Goal: Task Accomplishment & Management: Complete application form

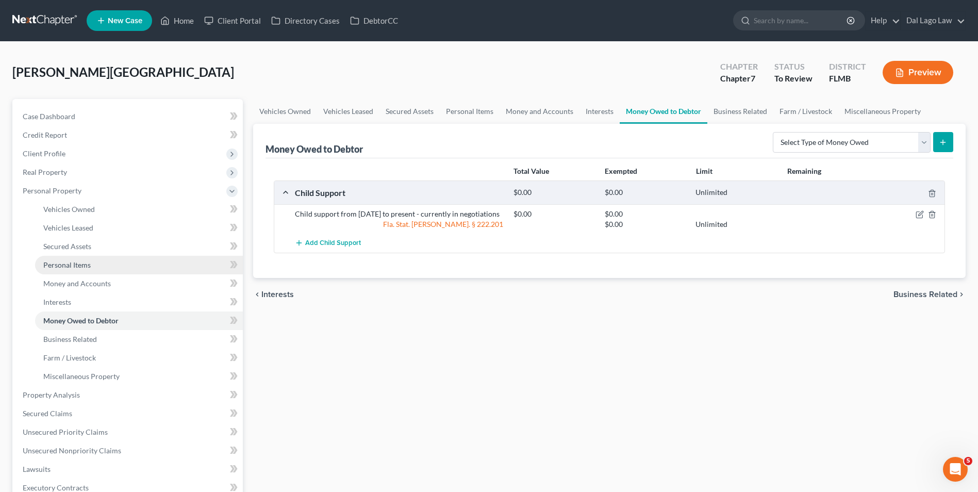
drag, startPoint x: 75, startPoint y: 268, endPoint x: 114, endPoint y: 268, distance: 39.2
click at [75, 268] on span "Personal Items" at bounding box center [66, 264] width 47 height 9
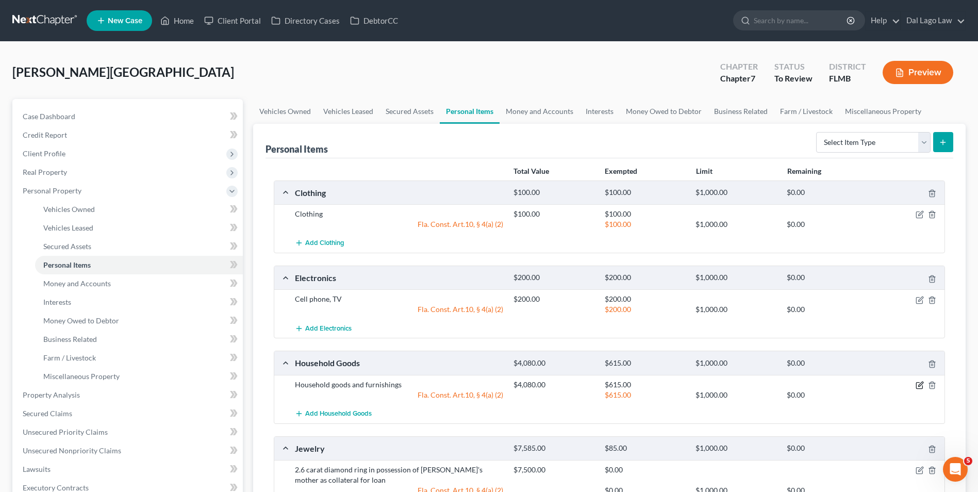
click at [922, 385] on icon "button" at bounding box center [920, 385] width 8 height 8
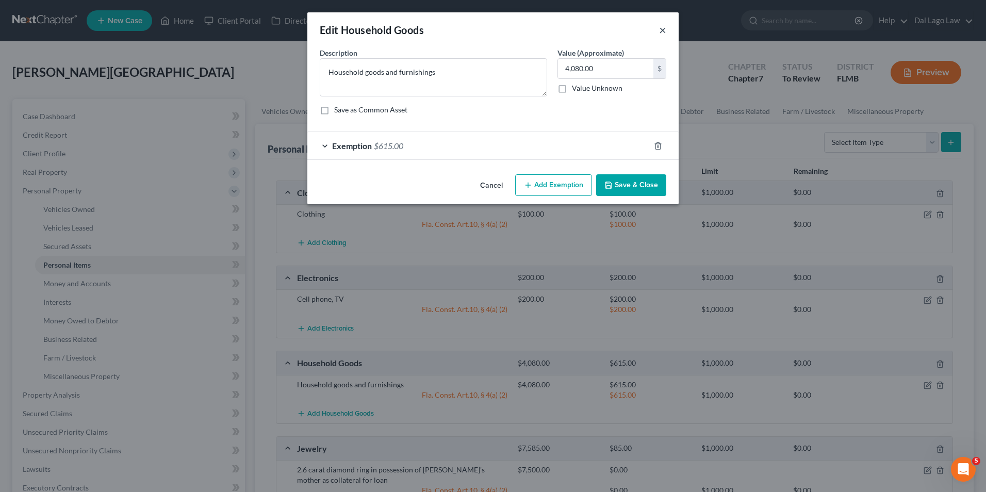
click at [665, 31] on button "×" at bounding box center [662, 30] width 7 height 12
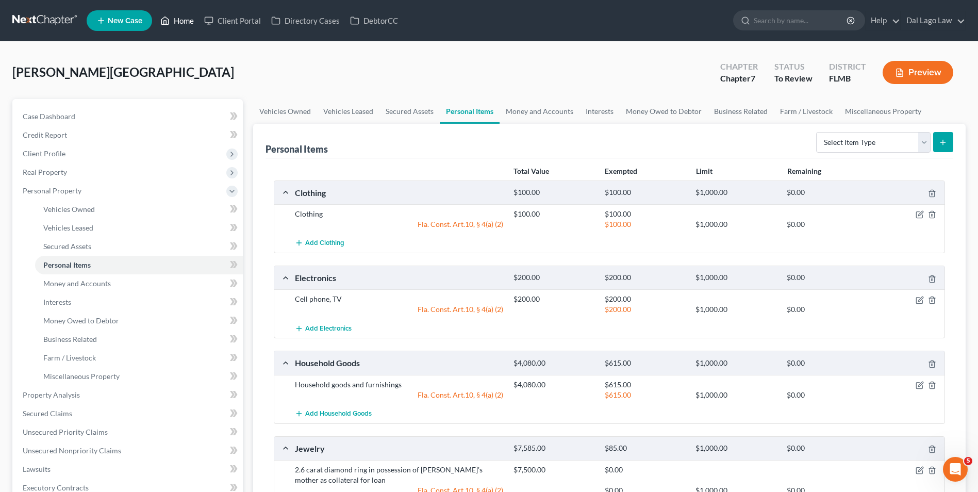
click at [178, 21] on link "Home" at bounding box center [177, 20] width 44 height 19
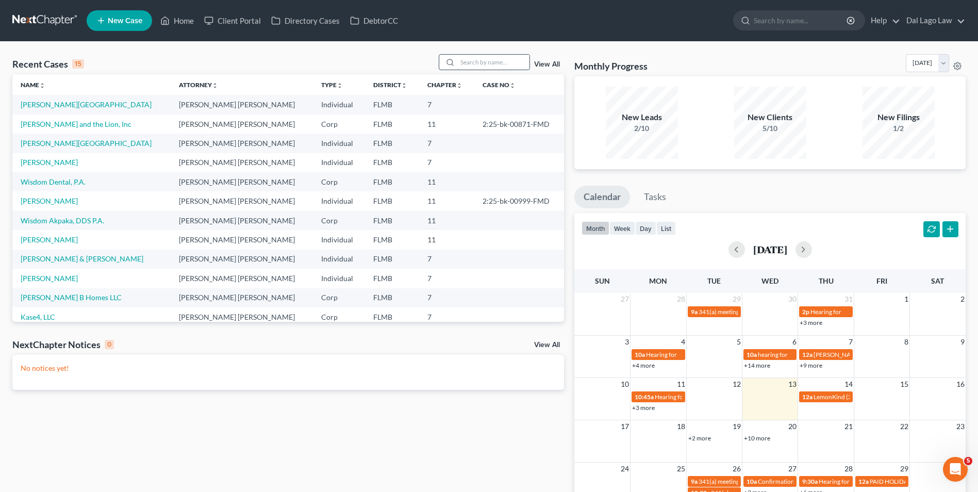
click at [467, 55] on input "search" at bounding box center [493, 62] width 72 height 15
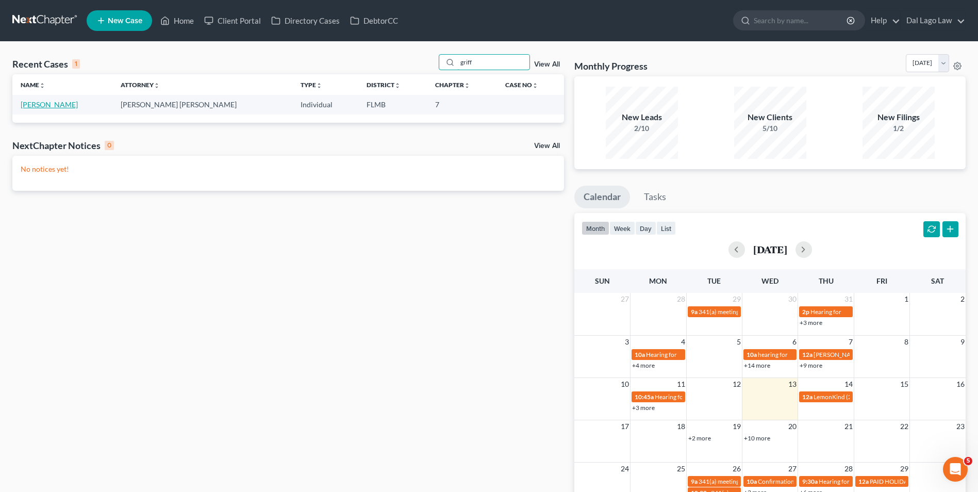
type input "griff"
click at [48, 108] on link "[PERSON_NAME]" at bounding box center [49, 104] width 57 height 9
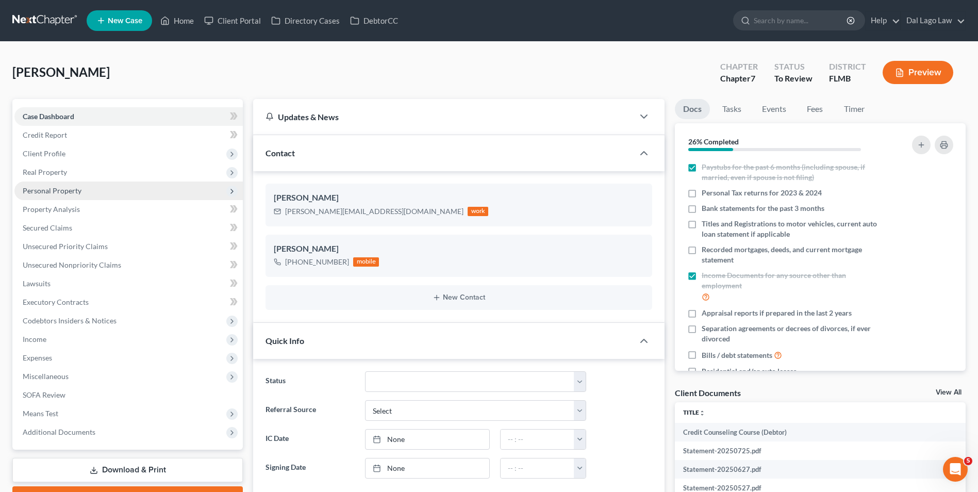
click at [83, 190] on span "Personal Property" at bounding box center [128, 191] width 228 height 19
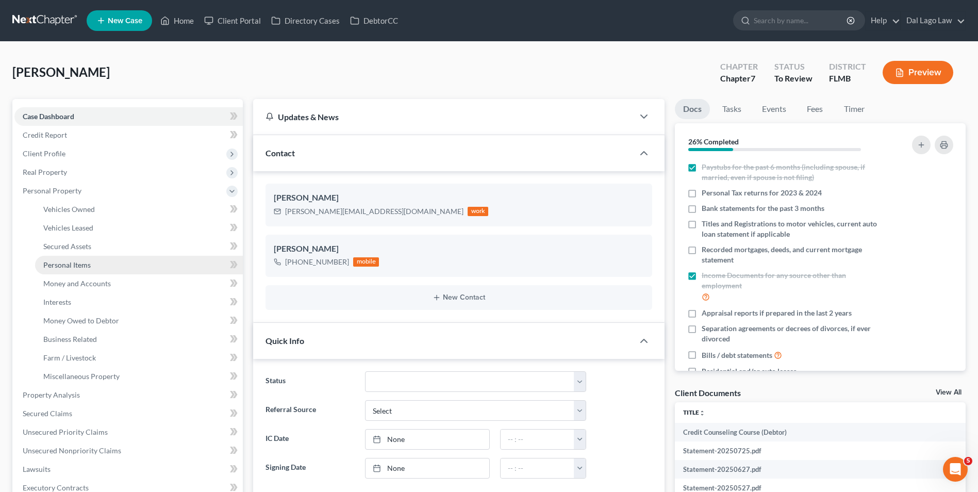
click at [79, 270] on link "Personal Items" at bounding box center [139, 265] width 208 height 19
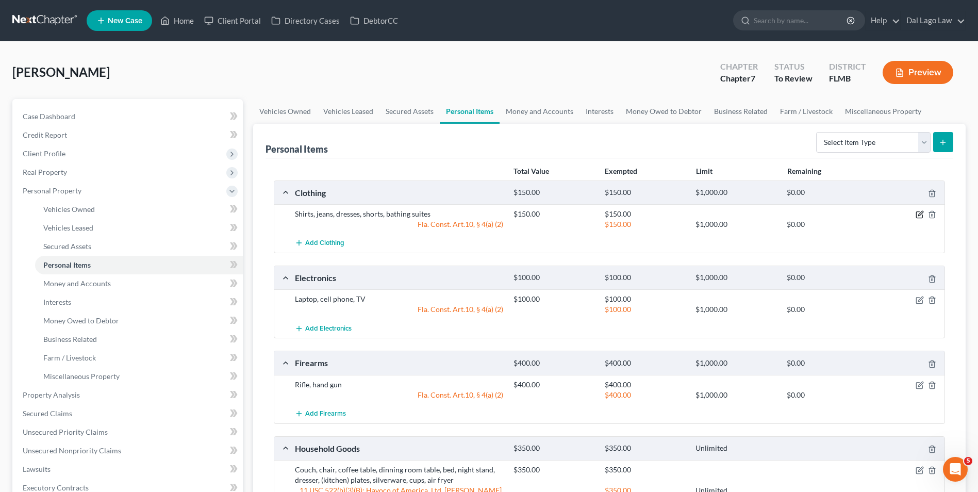
click at [922, 216] on icon "button" at bounding box center [920, 214] width 8 height 8
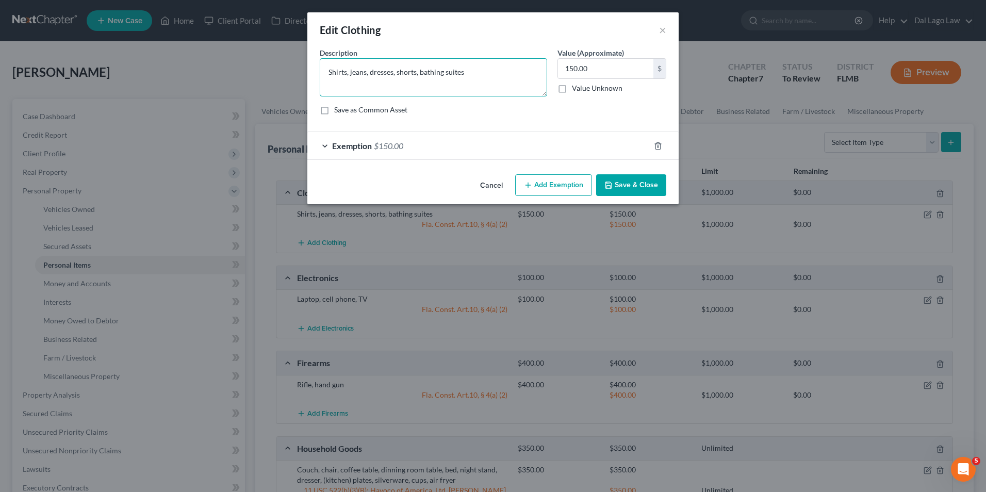
click at [457, 74] on textarea "Shirts, jeans, dresses, shorts, bathing suites" at bounding box center [433, 77] width 227 height 38
type textarea "Shirts, jeans, dresses, shorts, bathing suits"
click at [637, 187] on button "Save & Close" at bounding box center [631, 185] width 70 height 22
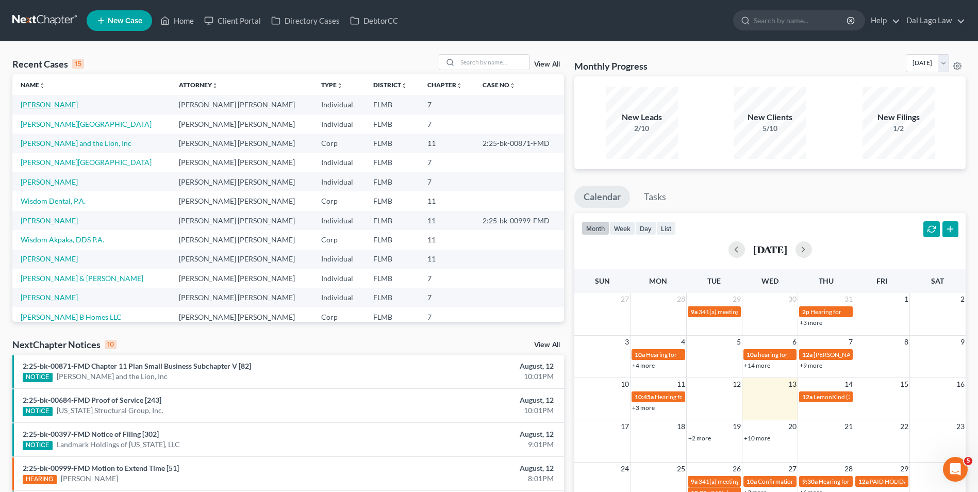
click at [54, 105] on link "[PERSON_NAME]" at bounding box center [49, 104] width 57 height 9
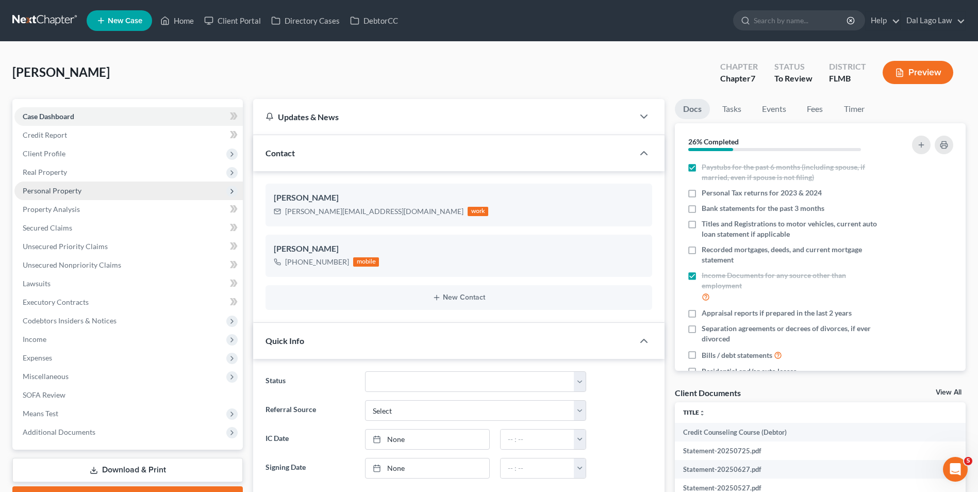
click at [70, 191] on span "Personal Property" at bounding box center [52, 190] width 59 height 9
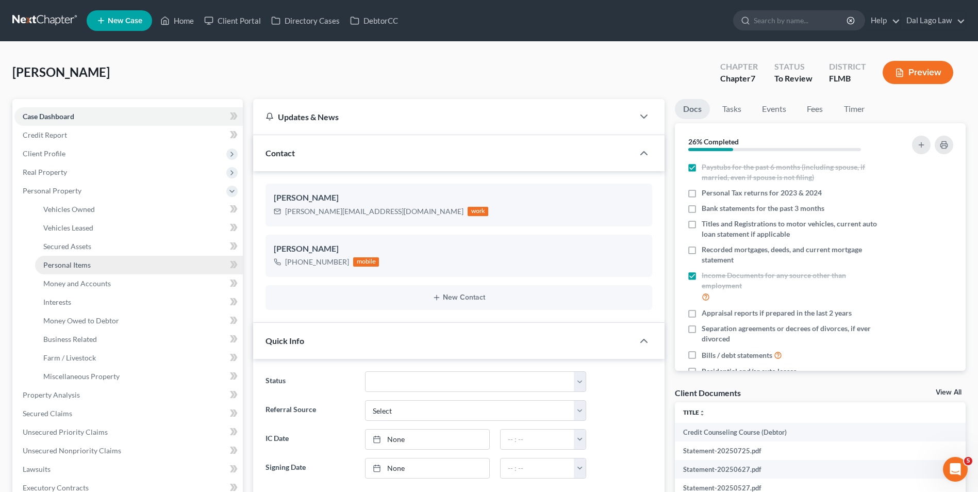
click at [76, 267] on span "Personal Items" at bounding box center [66, 264] width 47 height 9
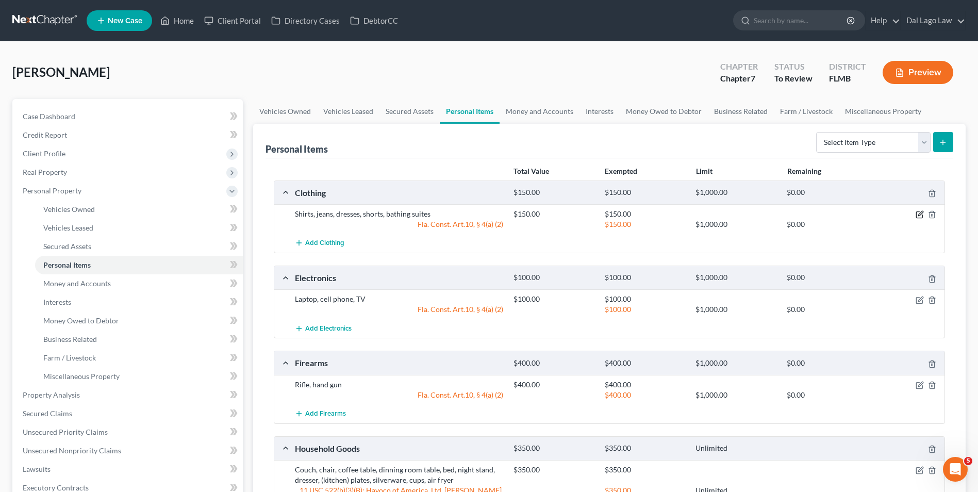
click at [924, 215] on icon "button" at bounding box center [920, 214] width 8 height 8
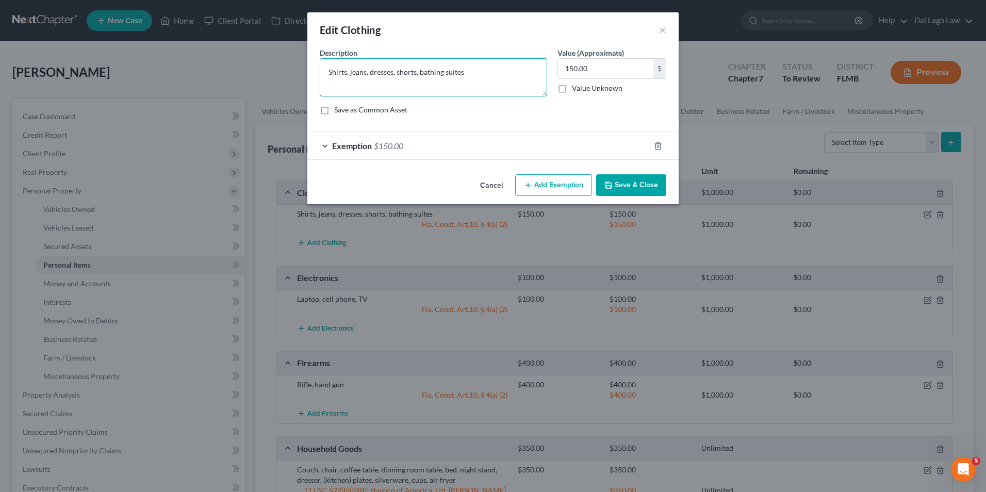
click at [458, 72] on textarea "Shirts, jeans, dresses, shorts, bathing suites" at bounding box center [433, 77] width 227 height 38
type textarea "Shirts, jeans, dresses, shorts, bathing suits"
click at [647, 181] on button "Save & Close" at bounding box center [631, 185] width 70 height 22
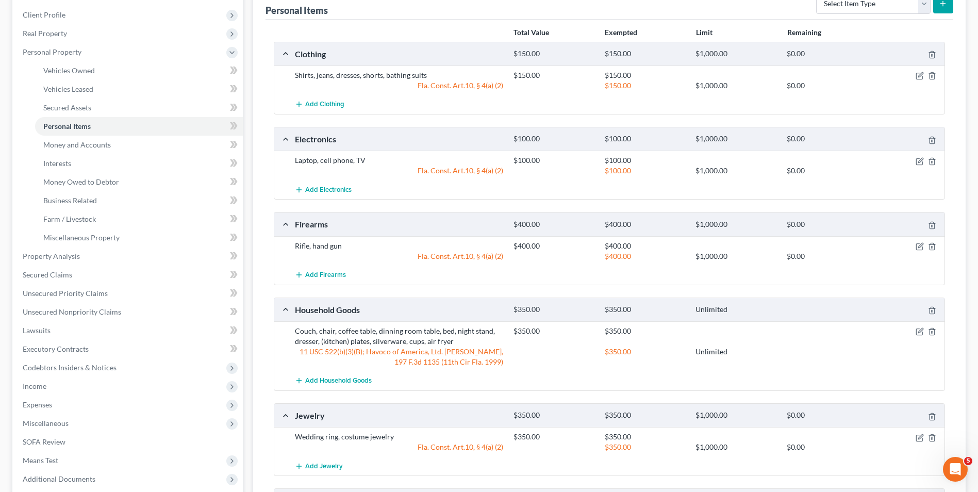
scroll to position [155, 0]
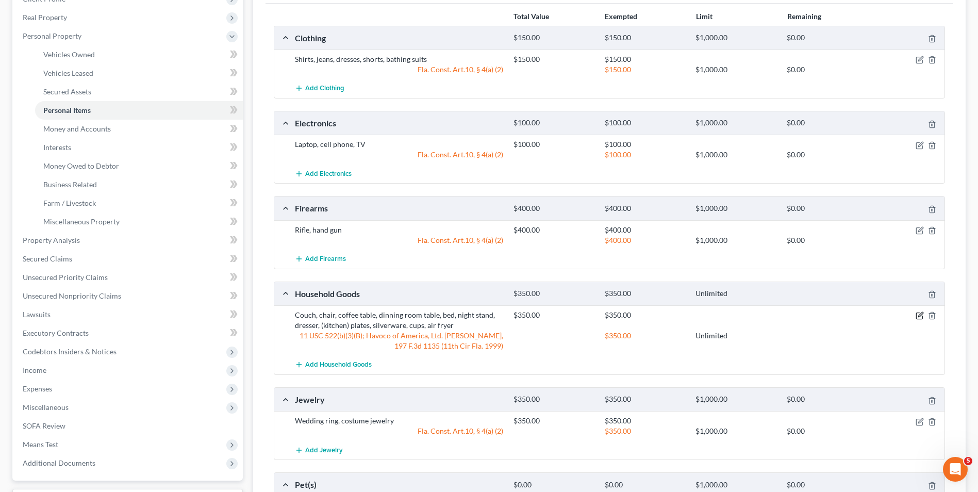
click at [918, 316] on icon "button" at bounding box center [920, 316] width 8 height 8
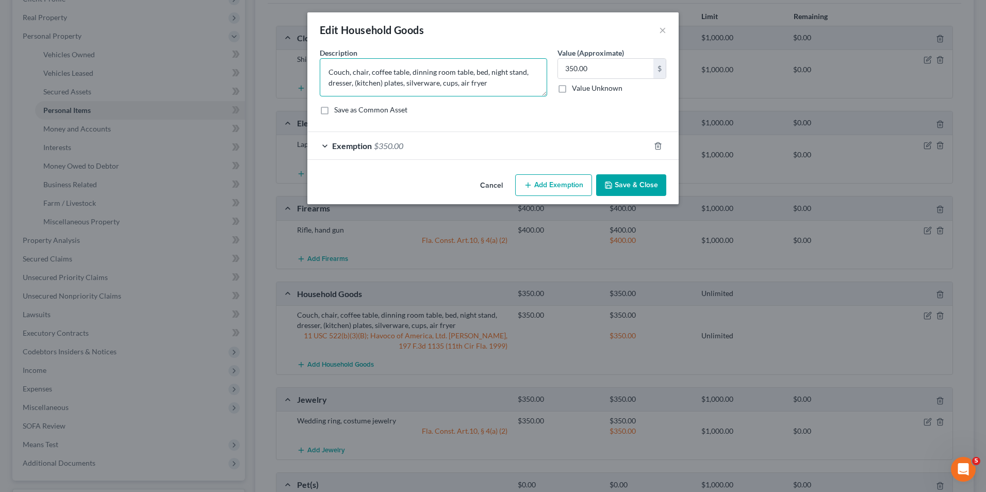
click at [421, 69] on textarea "Couch, chair, coffee table, dinning room table, bed, night stand, dresser, (kit…" at bounding box center [433, 77] width 227 height 38
type textarea "Couch, chair, coffee table, dining room table, bed, night stand, dresser, (kitc…"
click at [626, 190] on button "Save & Close" at bounding box center [631, 185] width 70 height 22
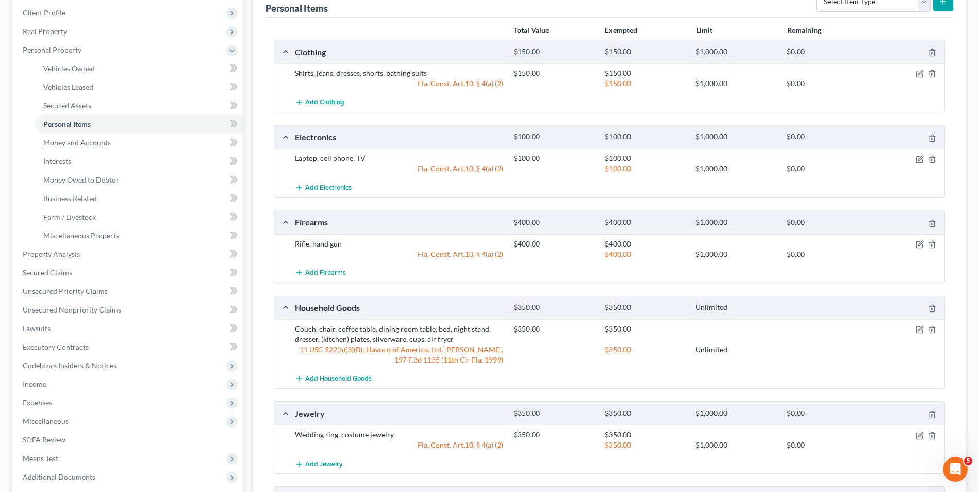
scroll to position [0, 0]
